Goal: Task Accomplishment & Management: Use online tool/utility

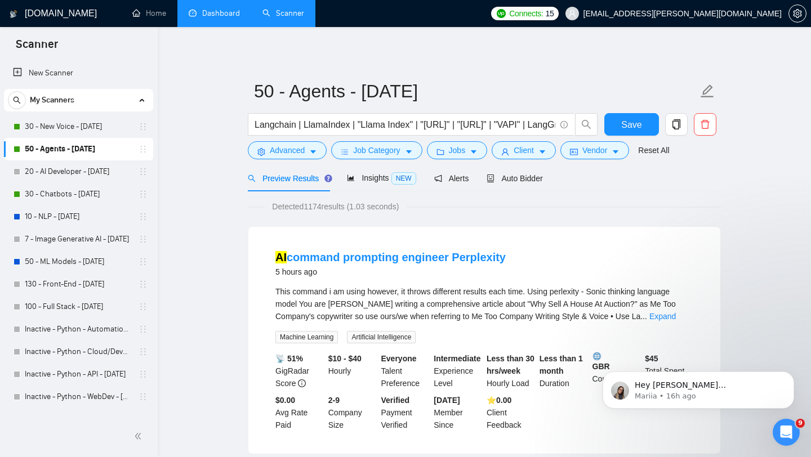
click at [210, 18] on link "Dashboard" at bounding box center [214, 13] width 51 height 10
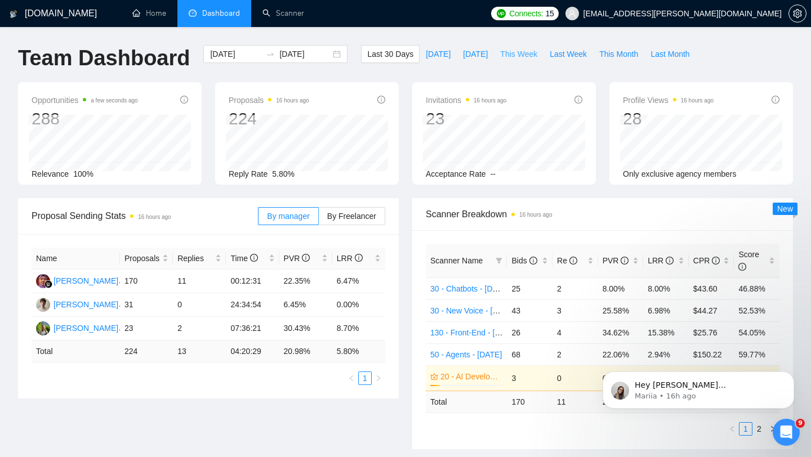
click at [517, 58] on span "This Week" at bounding box center [518, 54] width 37 height 12
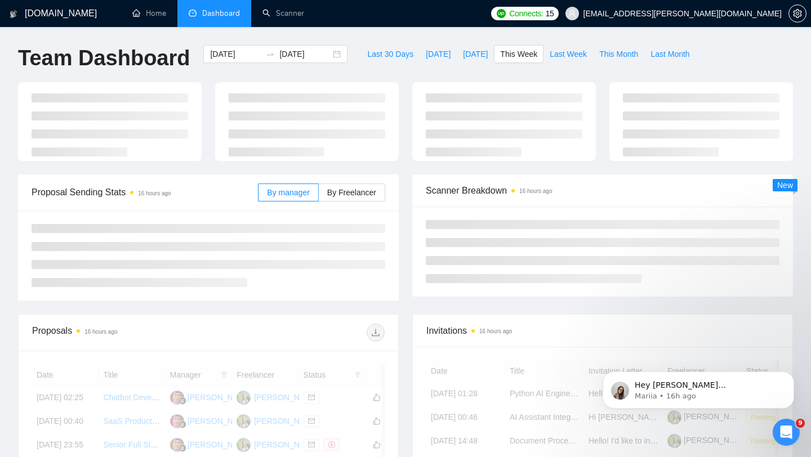
type input "[DATE]"
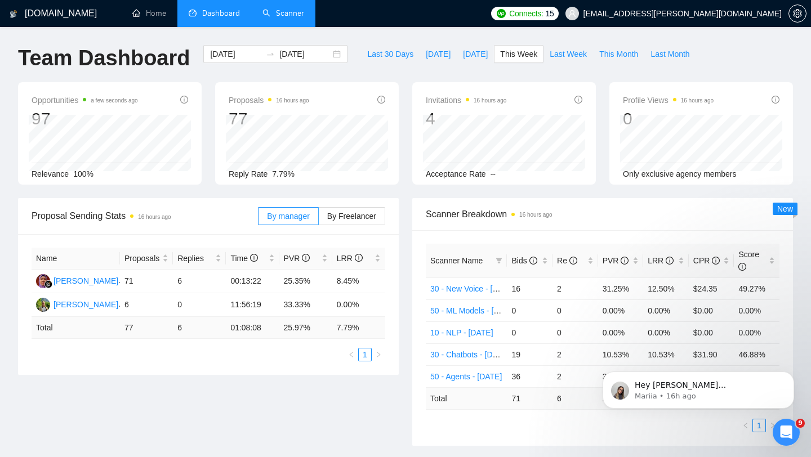
click at [284, 16] on link "Scanner" at bounding box center [283, 13] width 42 height 10
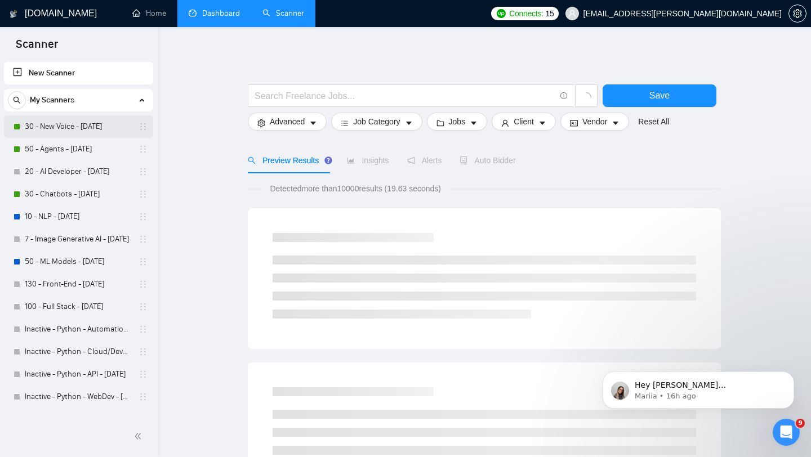
click at [99, 123] on link "30 - New Voice - [DATE]" at bounding box center [78, 126] width 107 height 23
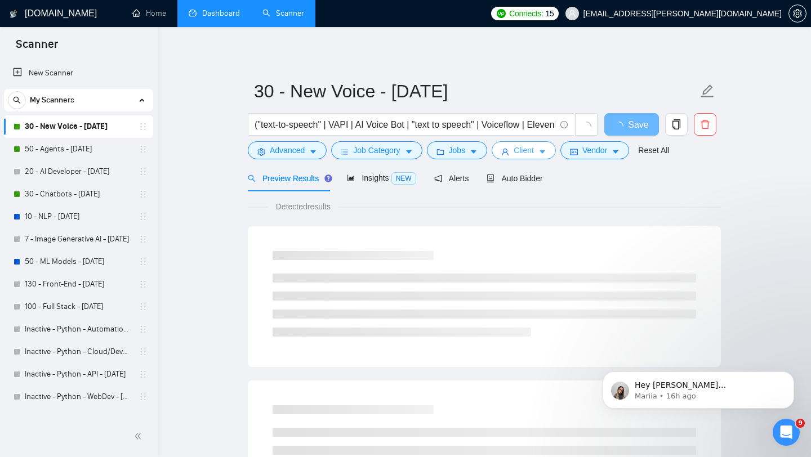
click at [525, 153] on span "Client" at bounding box center [524, 150] width 20 height 12
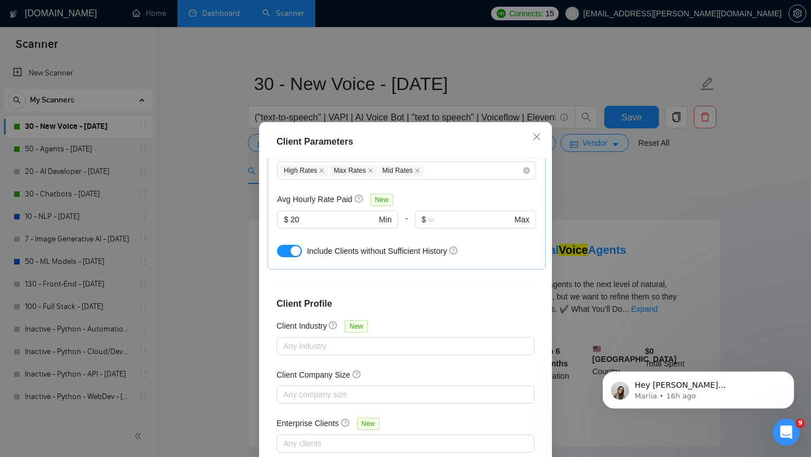
scroll to position [70, 0]
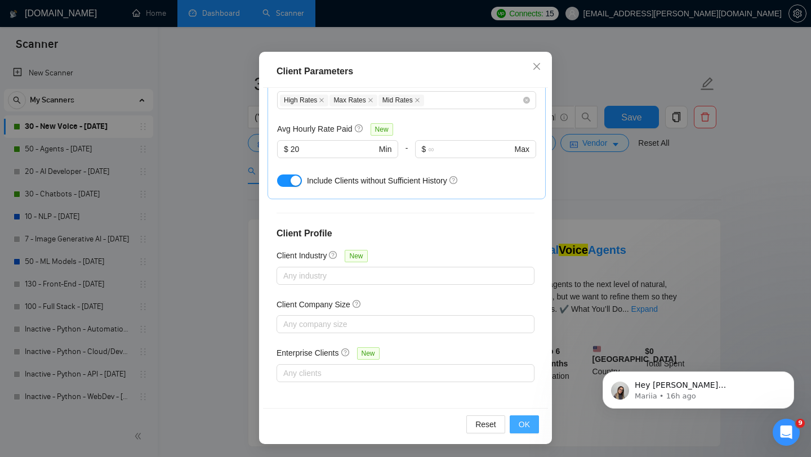
click at [525, 429] on span "OK" at bounding box center [524, 424] width 11 height 12
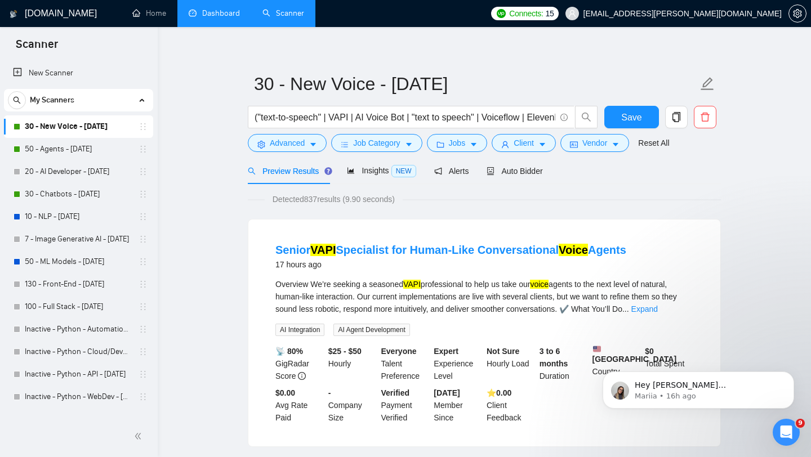
scroll to position [16, 0]
click at [84, 149] on link "50 - Agents - [DATE]" at bounding box center [78, 149] width 107 height 23
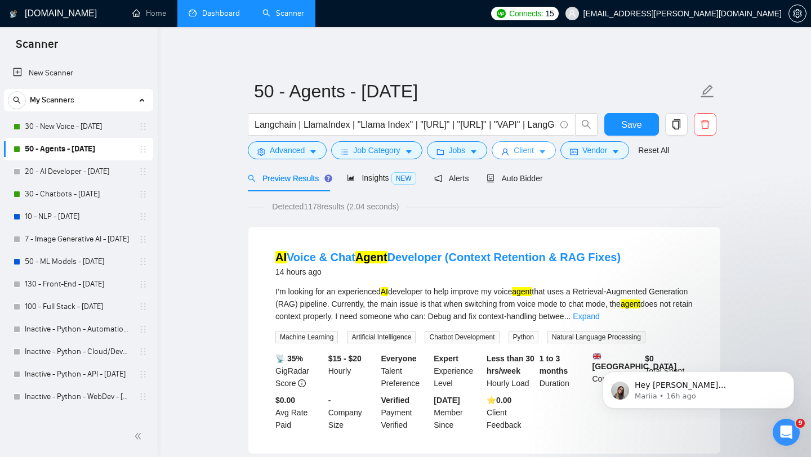
click at [526, 150] on span "Client" at bounding box center [524, 150] width 20 height 12
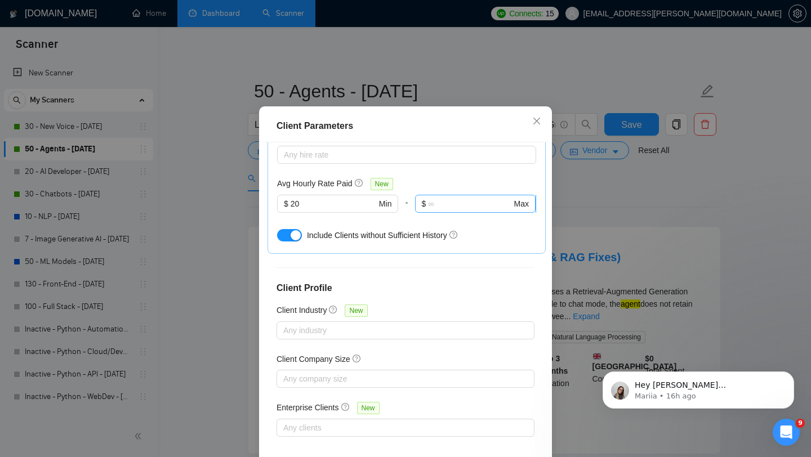
scroll to position [70, 0]
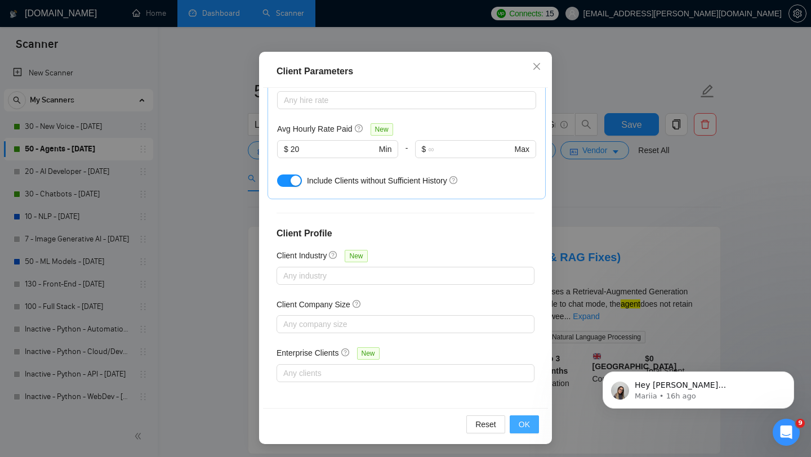
click at [524, 427] on span "OK" at bounding box center [524, 424] width 11 height 12
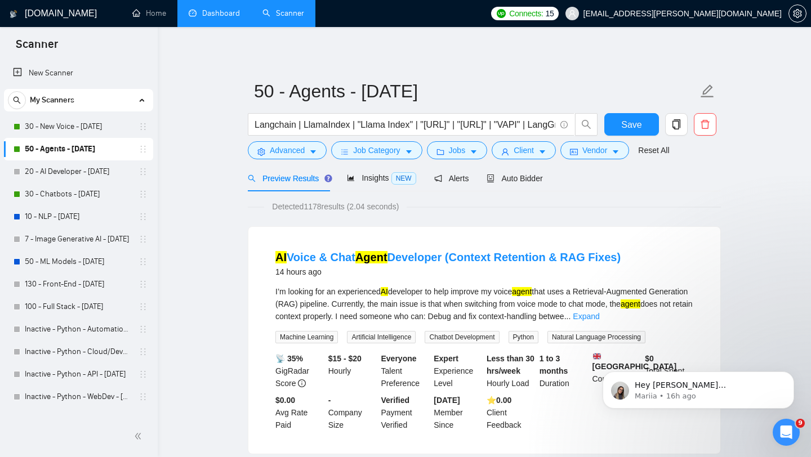
scroll to position [16, 0]
click at [73, 193] on link "30 - Chatbots - [DATE]" at bounding box center [78, 194] width 107 height 23
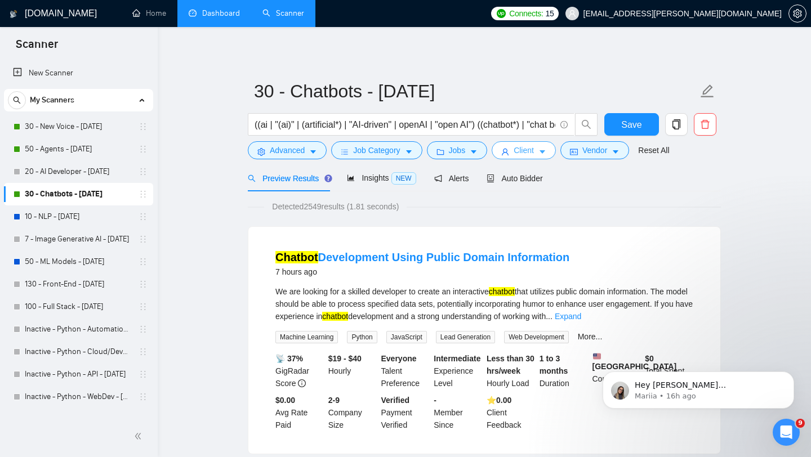
click at [521, 148] on span "Client" at bounding box center [524, 150] width 20 height 12
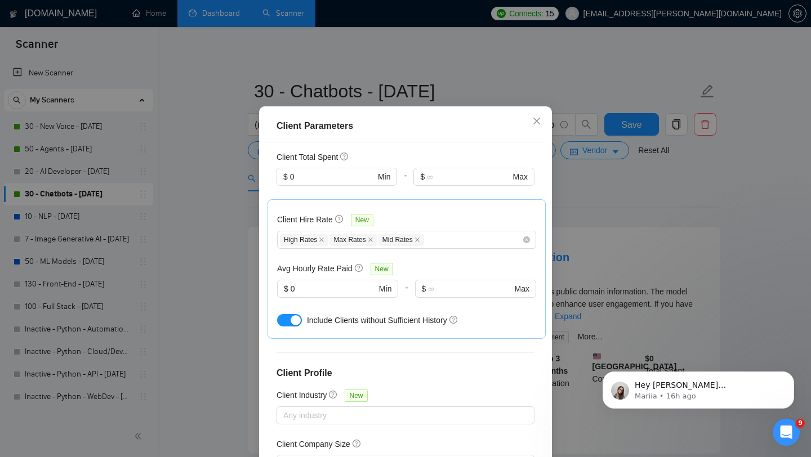
scroll to position [255, 0]
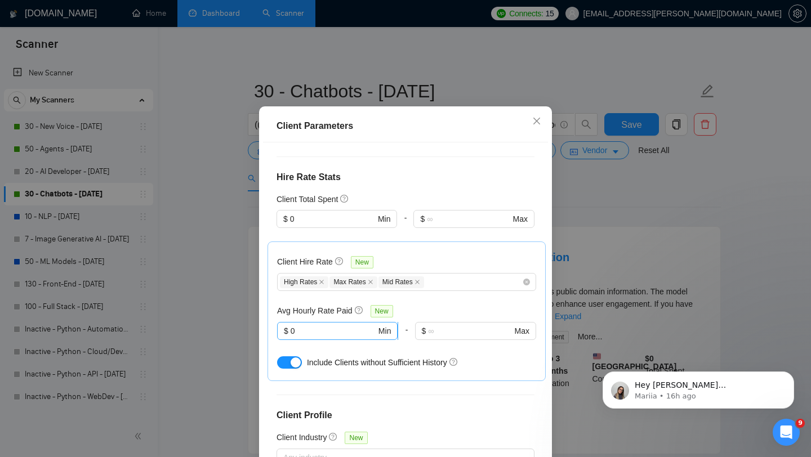
click at [328, 337] on input "0" at bounding box center [334, 331] width 86 height 12
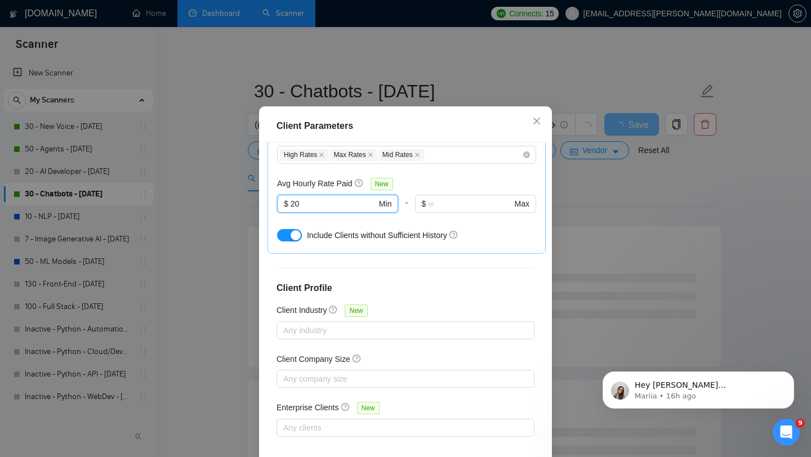
scroll to position [70, 0]
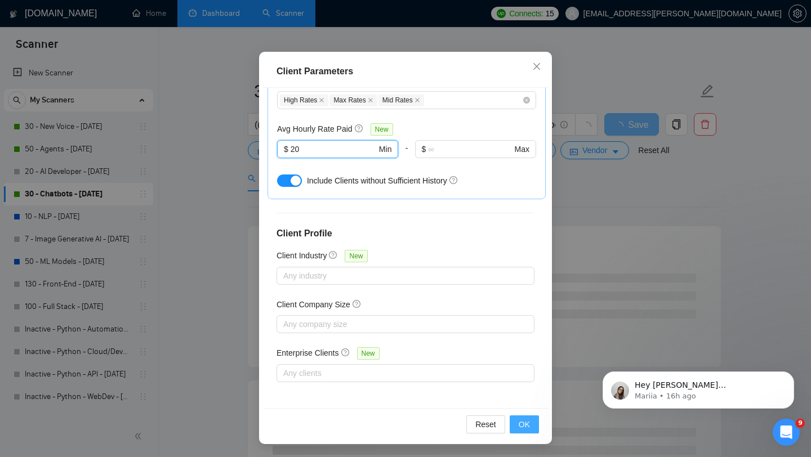
type input "20"
click at [526, 426] on span "OK" at bounding box center [524, 424] width 11 height 12
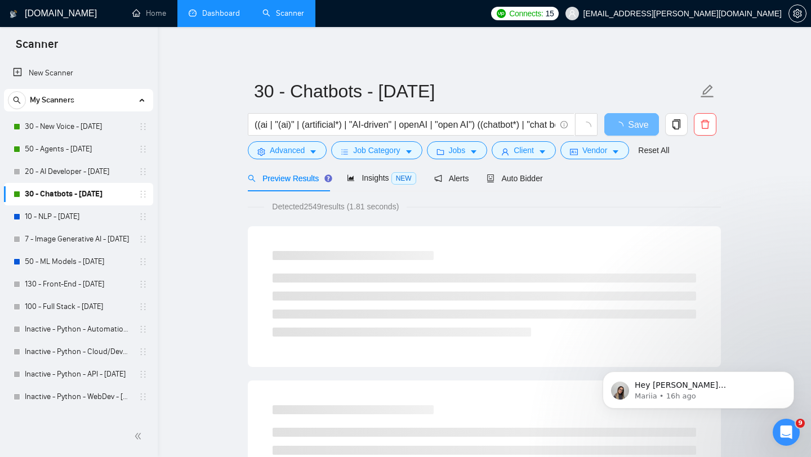
scroll to position [16, 0]
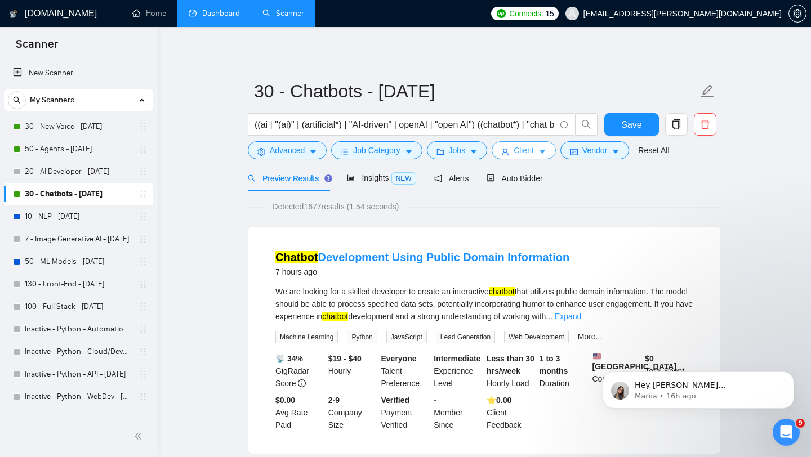
click at [520, 152] on span "Client" at bounding box center [524, 150] width 20 height 12
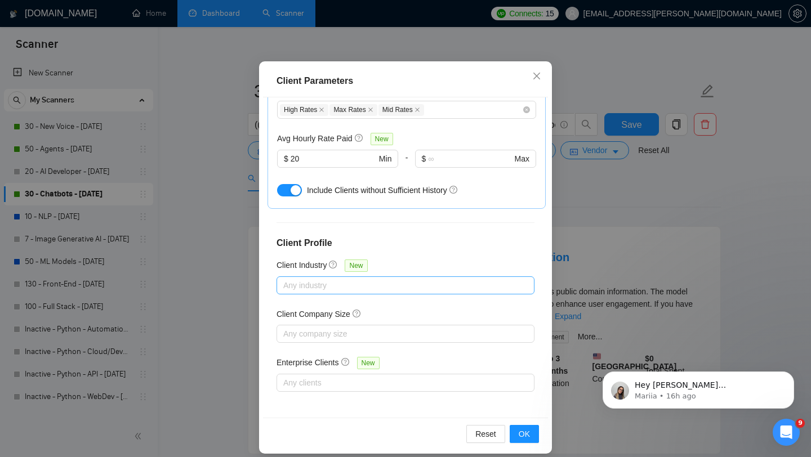
scroll to position [70, 0]
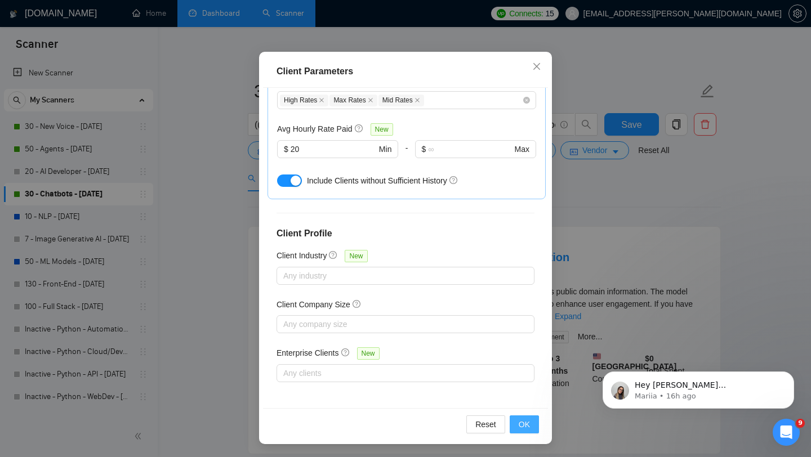
click at [516, 430] on button "OK" at bounding box center [524, 425] width 29 height 18
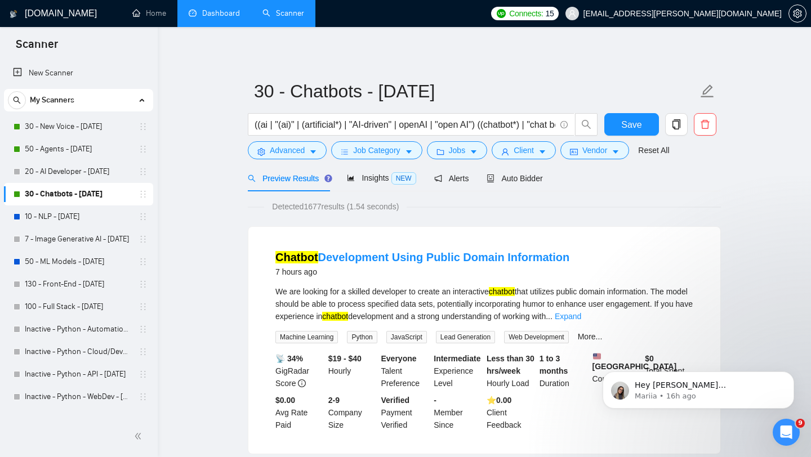
scroll to position [16, 0]
click at [623, 123] on span "Save" at bounding box center [631, 125] width 20 height 14
click at [80, 145] on link "50 - Agents - [DATE]" at bounding box center [78, 149] width 107 height 23
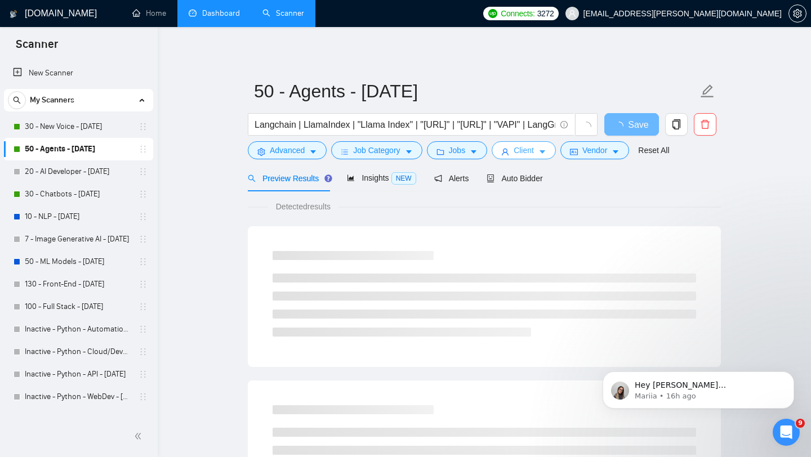
click at [525, 153] on span "Client" at bounding box center [524, 150] width 20 height 12
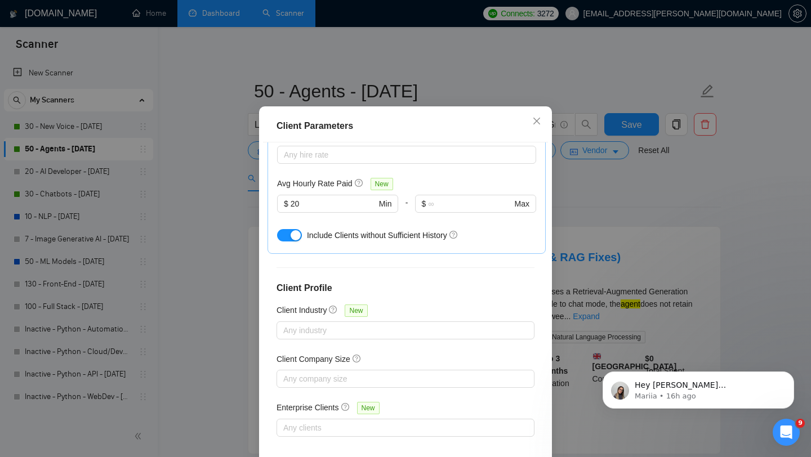
scroll to position [283, 0]
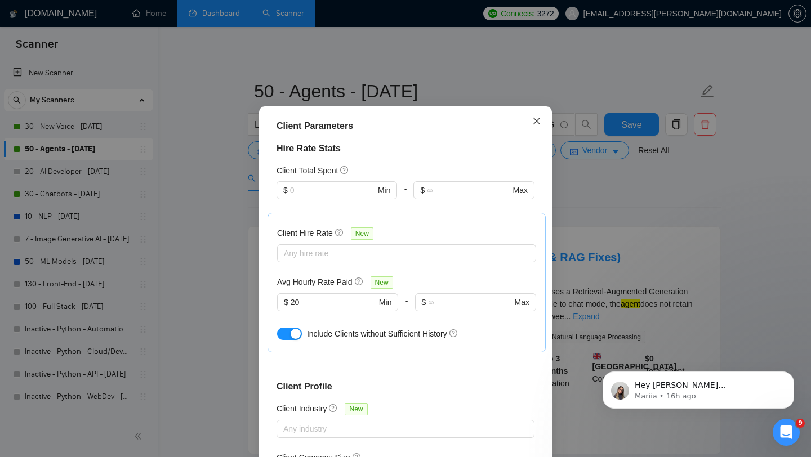
click at [542, 137] on span "Close" at bounding box center [536, 121] width 30 height 30
